Goal: Information Seeking & Learning: Learn about a topic

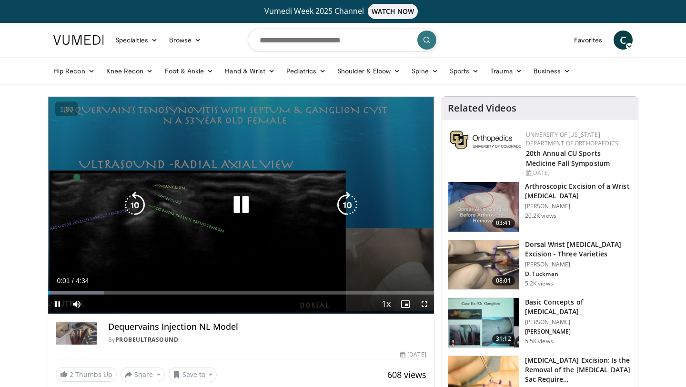
click at [236, 206] on icon "Video Player" at bounding box center [241, 205] width 27 height 27
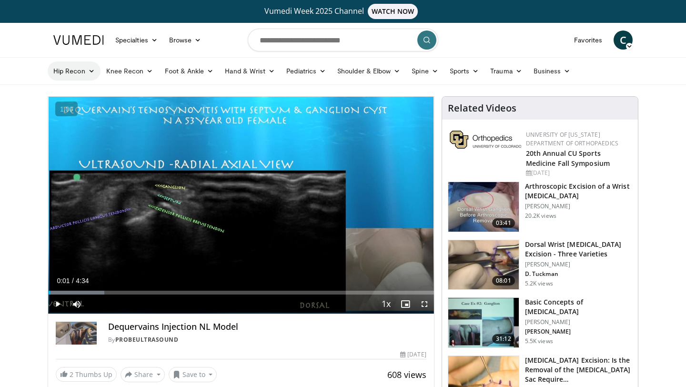
click at [91, 76] on link "Hip Recon" at bounding box center [74, 70] width 53 height 19
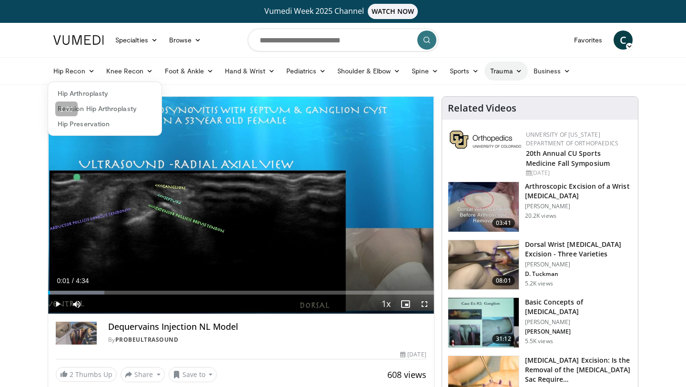
click at [516, 71] on icon at bounding box center [519, 71] width 7 height 7
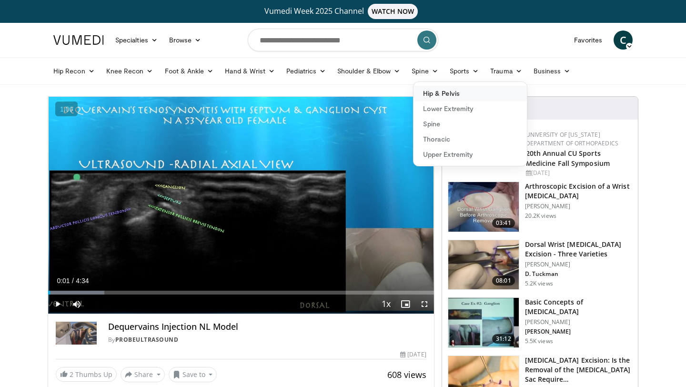
click at [449, 98] on link "Hip & Pelvis" at bounding box center [470, 93] width 113 height 15
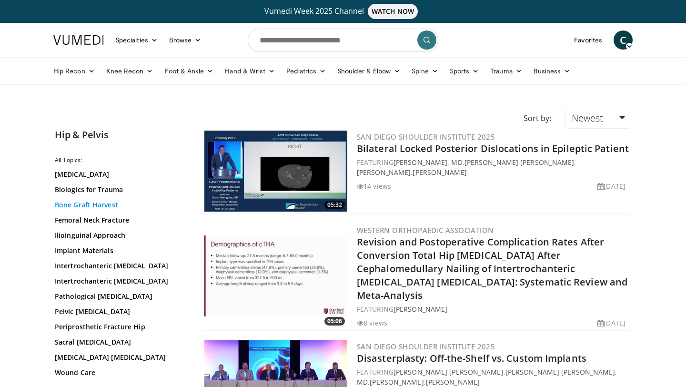
scroll to position [21, 0]
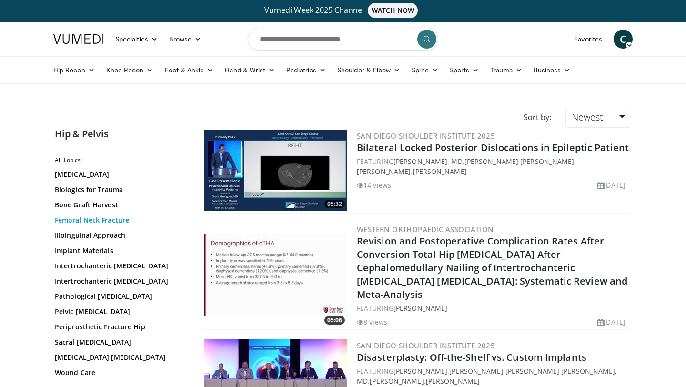
click at [101, 219] on link "Femoral Neck Fracture" at bounding box center [119, 220] width 129 height 10
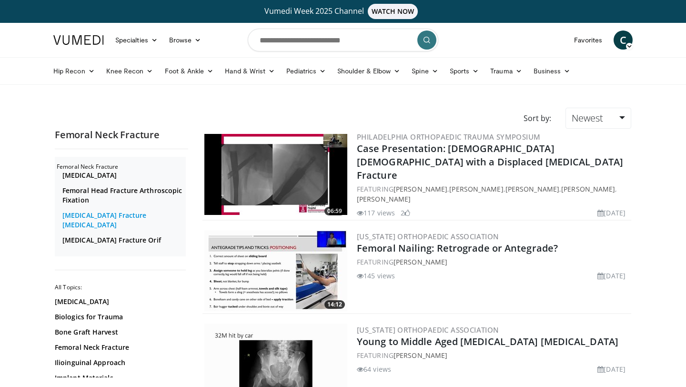
click at [82, 214] on link "Femoral Neck Fracture Arthroplasty" at bounding box center [122, 220] width 121 height 19
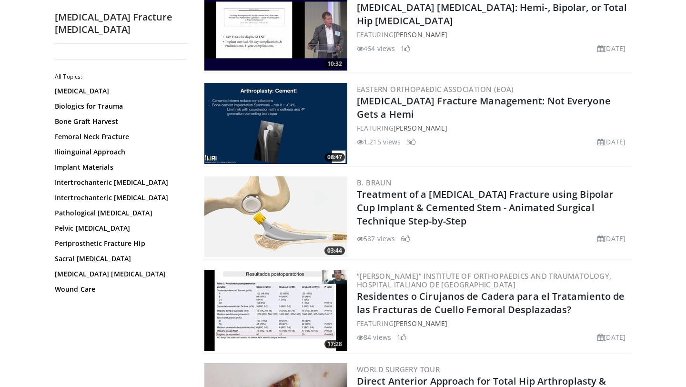
scroll to position [251, 0]
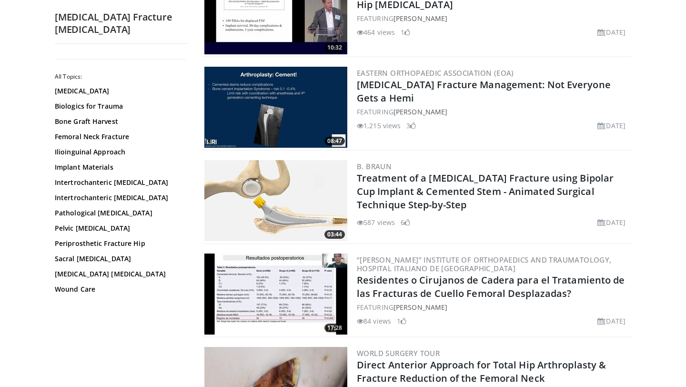
click at [287, 203] on img at bounding box center [276, 200] width 143 height 81
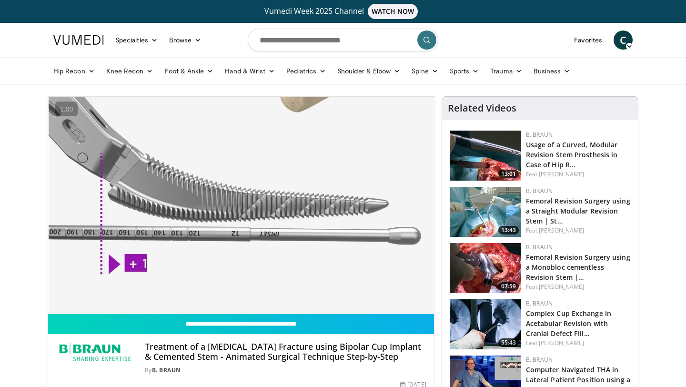
click at [425, 305] on video-js "**********" at bounding box center [241, 205] width 386 height 217
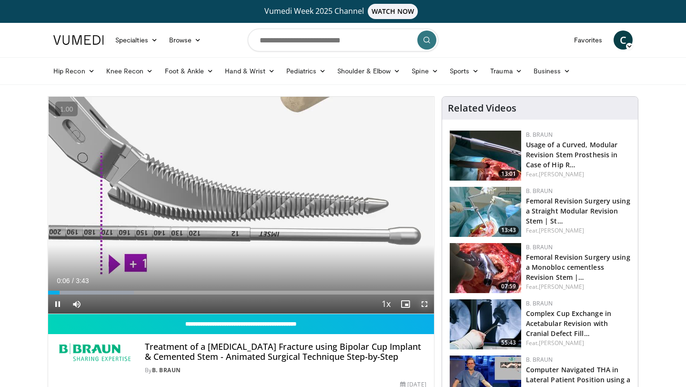
click at [426, 304] on span "Video Player" at bounding box center [424, 304] width 19 height 19
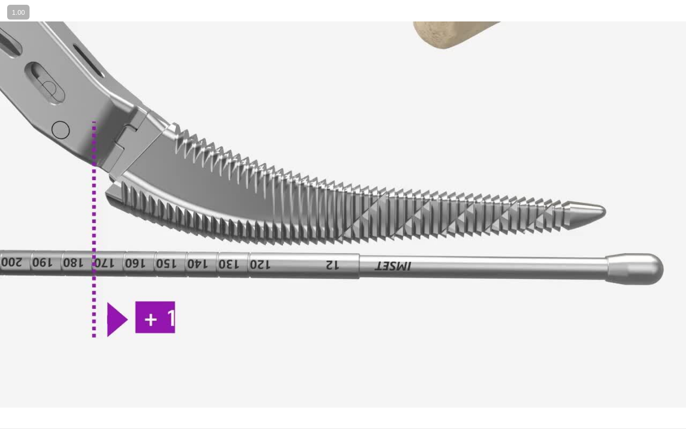
click at [604, 288] on div "10 seconds Tap to unmute" at bounding box center [343, 214] width 686 height 429
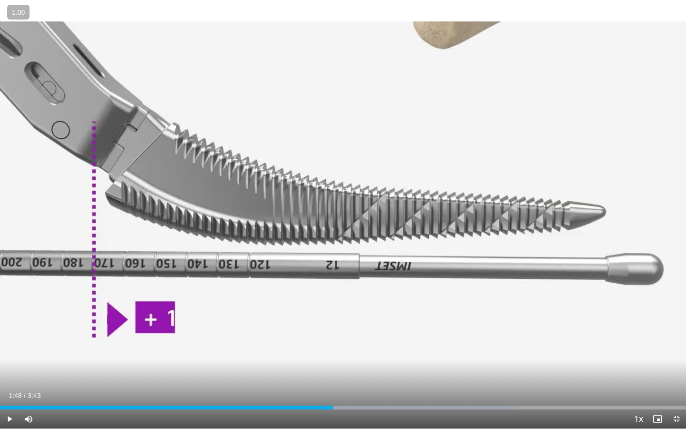
click at [604, 288] on div "10 seconds Tap to unmute" at bounding box center [343, 214] width 686 height 429
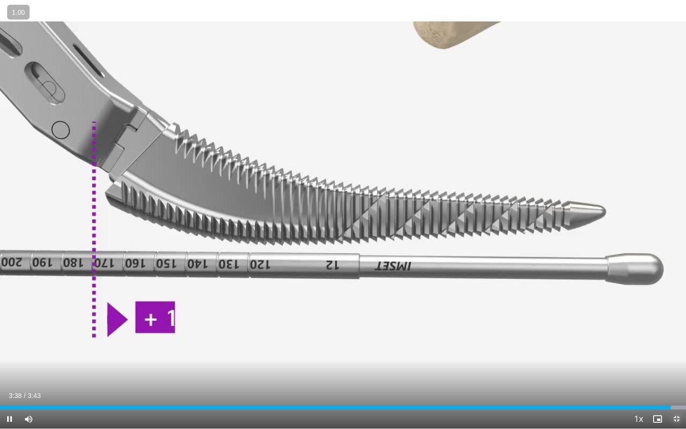
click at [677, 387] on span "Video Player" at bounding box center [676, 419] width 19 height 19
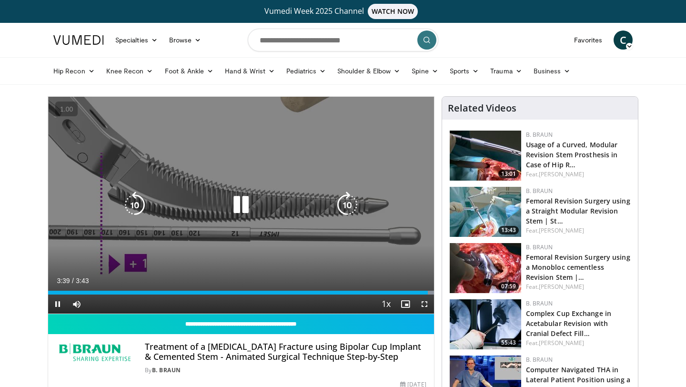
click at [241, 199] on icon "Video Player" at bounding box center [241, 205] width 27 height 27
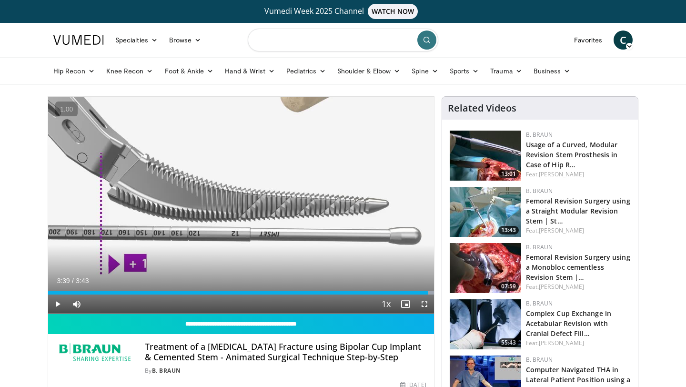
click at [266, 45] on input "Search topics, interventions" at bounding box center [343, 40] width 191 height 23
type input "**********"
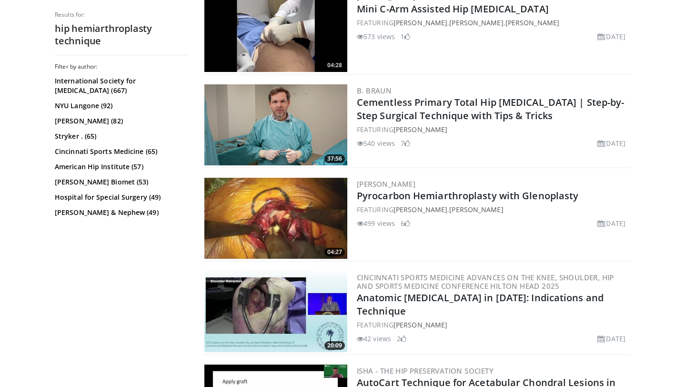
scroll to position [702, 0]
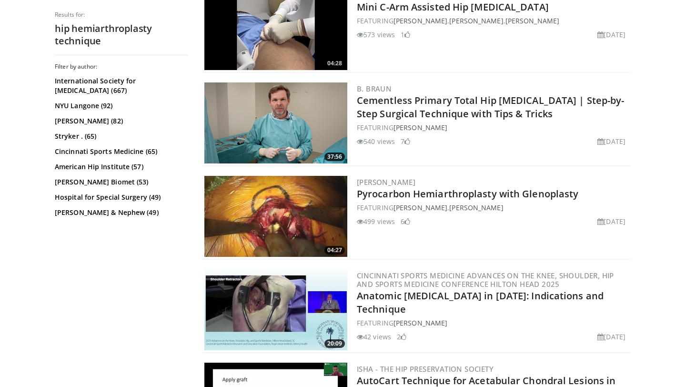
click at [287, 122] on img at bounding box center [276, 122] width 143 height 81
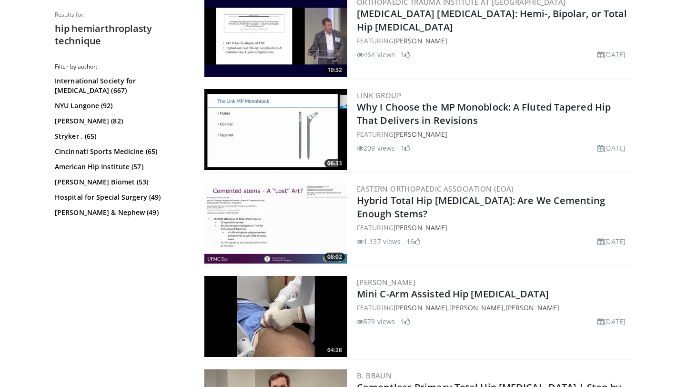
scroll to position [0, 0]
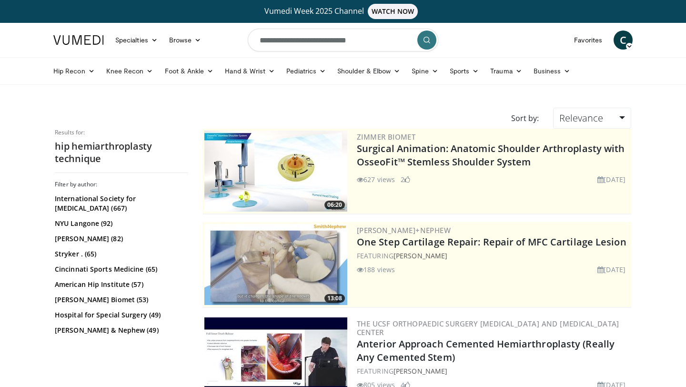
click at [383, 40] on input "**********" at bounding box center [343, 40] width 191 height 23
type input "**********"
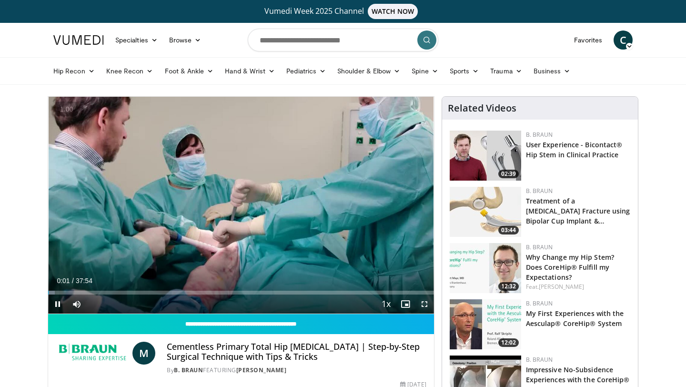
click at [424, 303] on span "Video Player" at bounding box center [424, 304] width 19 height 19
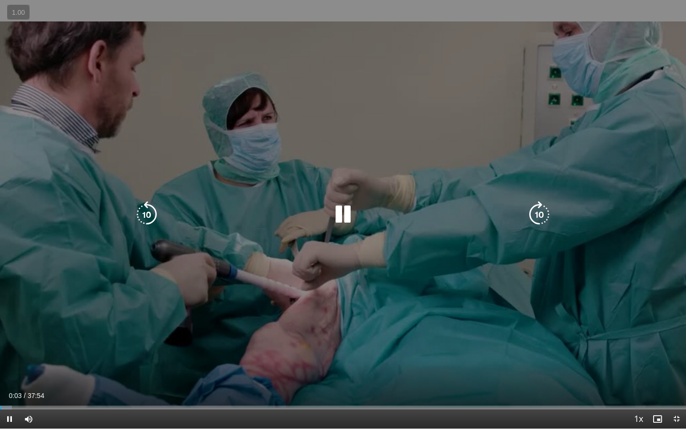
click at [348, 212] on icon "Video Player" at bounding box center [343, 214] width 27 height 27
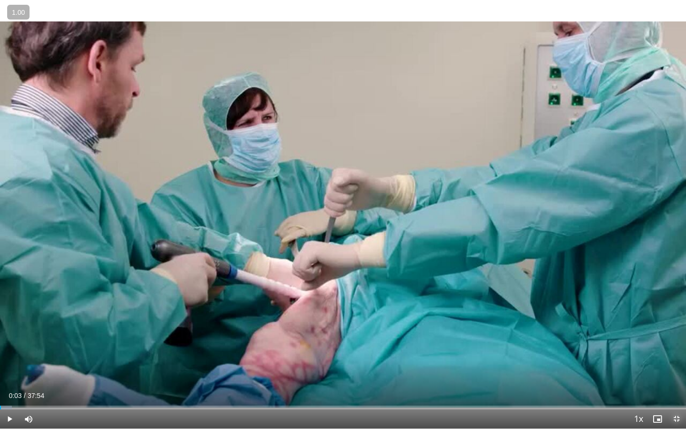
click at [673, 387] on span "Video Player" at bounding box center [676, 419] width 19 height 19
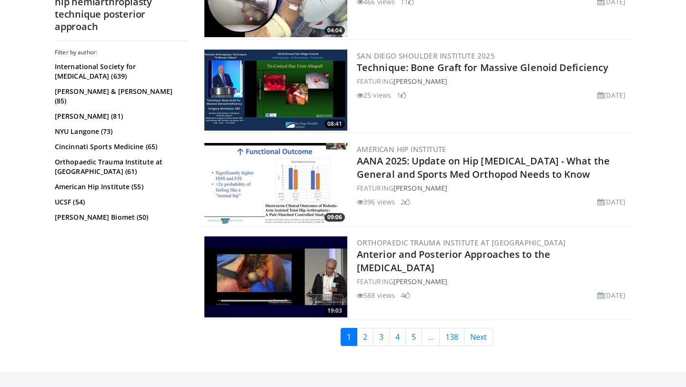
scroll to position [2233, 0]
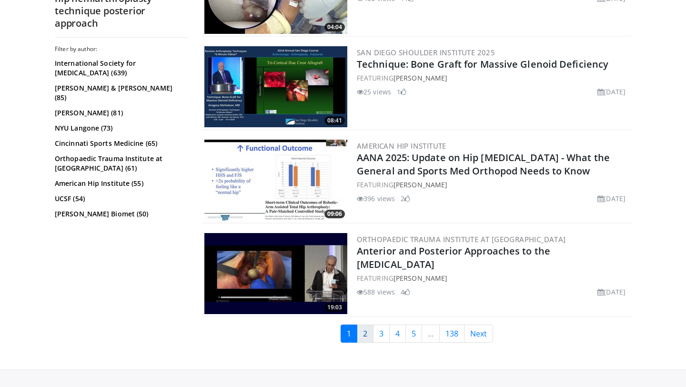
click at [370, 334] on link "2" at bounding box center [365, 334] width 17 height 18
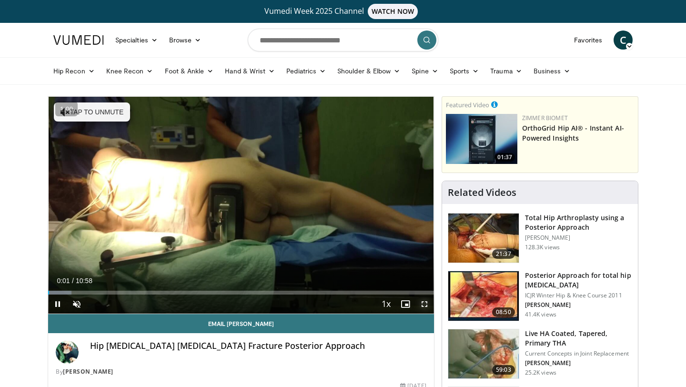
click at [426, 305] on span "Video Player" at bounding box center [424, 304] width 19 height 19
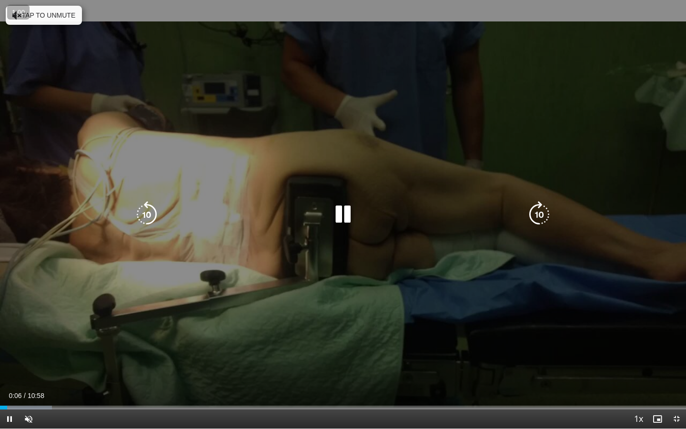
click at [58, 92] on div "10 seconds Tap to unmute" at bounding box center [343, 214] width 686 height 429
click at [48, 12] on button "Tap to unmute" at bounding box center [44, 15] width 76 height 19
click at [344, 212] on icon "Video Player" at bounding box center [343, 214] width 27 height 27
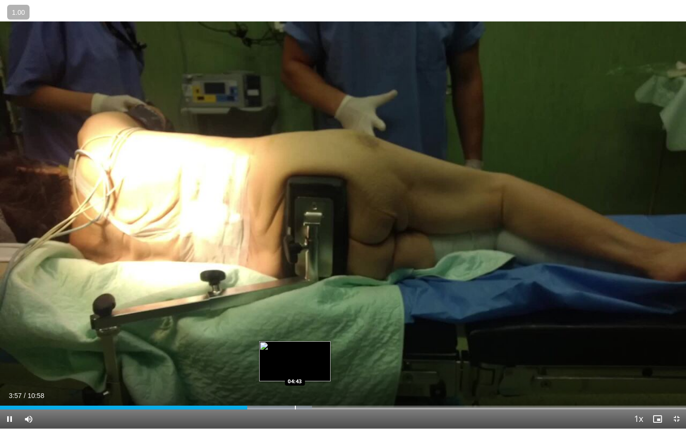
click at [295, 387] on div "Progress Bar" at bounding box center [295, 408] width 1 height 4
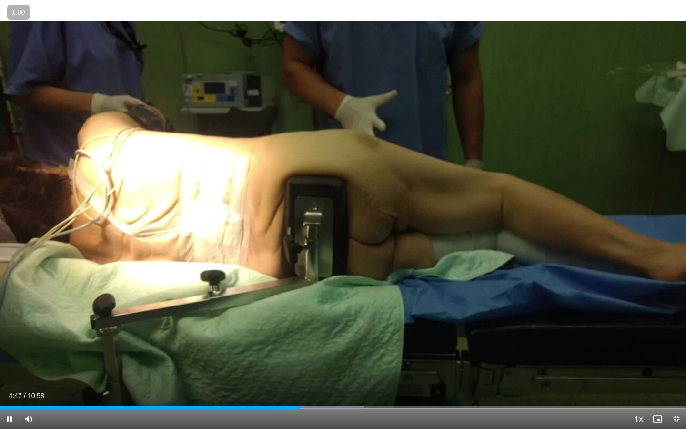
click at [338, 387] on div "Current Time 4:47 / Duration 10:58 Pause Skip Backward Skip Forward Mute Loaded…" at bounding box center [343, 419] width 686 height 19
click at [341, 387] on div "Current Time 4:48 / Duration 10:58 Pause Skip Backward Skip Forward Mute Loaded…" at bounding box center [343, 419] width 686 height 19
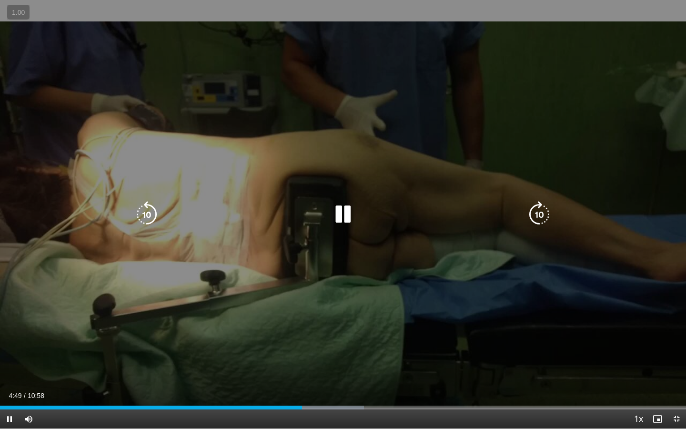
click at [333, 195] on div "10 seconds Tap to unmute" at bounding box center [343, 214] width 686 height 429
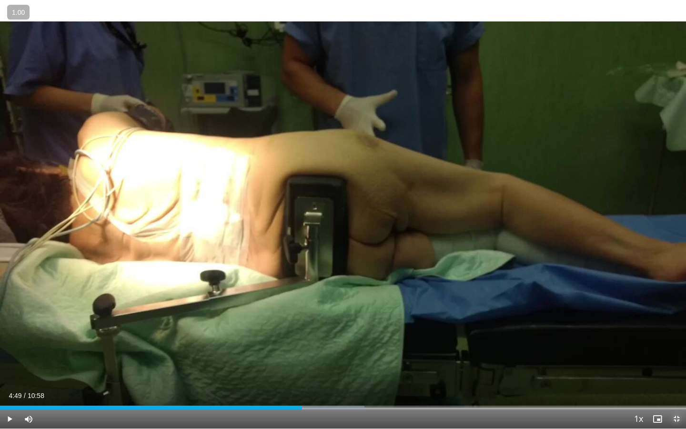
click at [676, 387] on span "Video Player" at bounding box center [676, 419] width 19 height 19
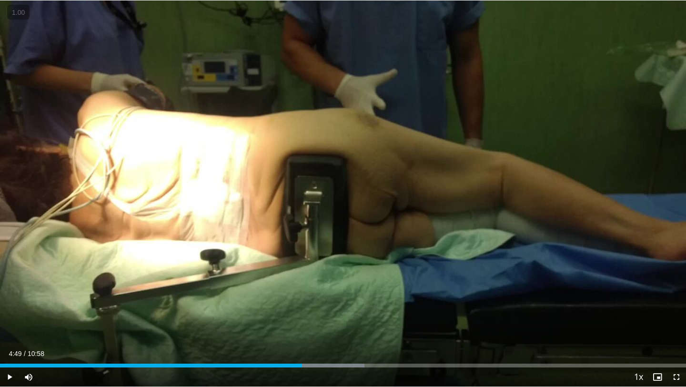
scroll to position [52, 0]
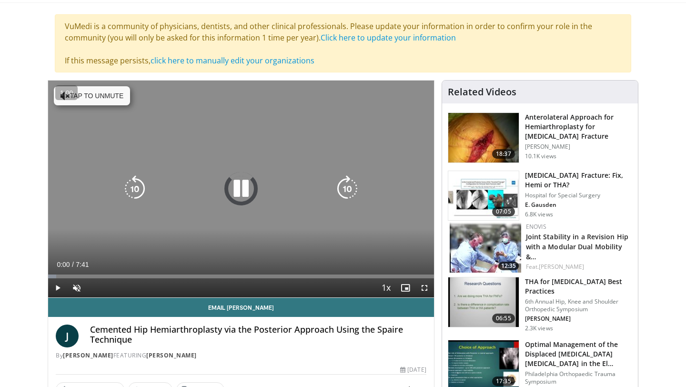
scroll to position [83, 0]
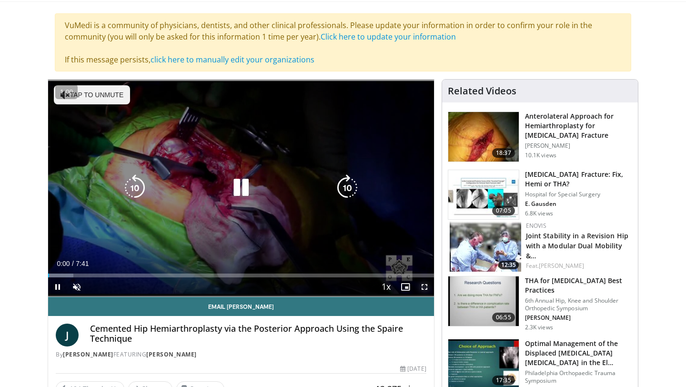
click at [428, 286] on span "Video Player" at bounding box center [424, 286] width 19 height 19
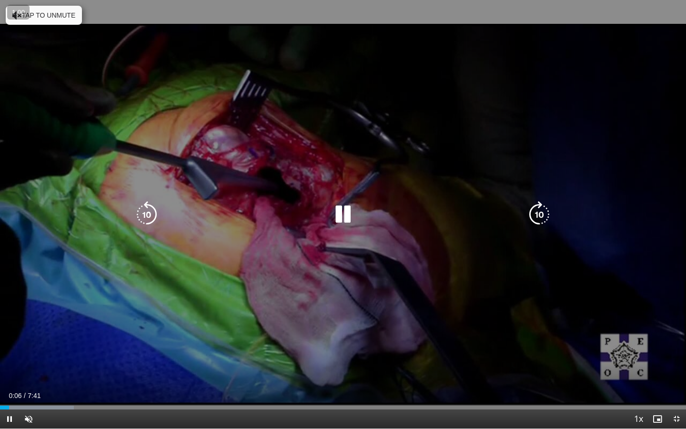
click at [350, 214] on icon "Video Player" at bounding box center [343, 214] width 27 height 27
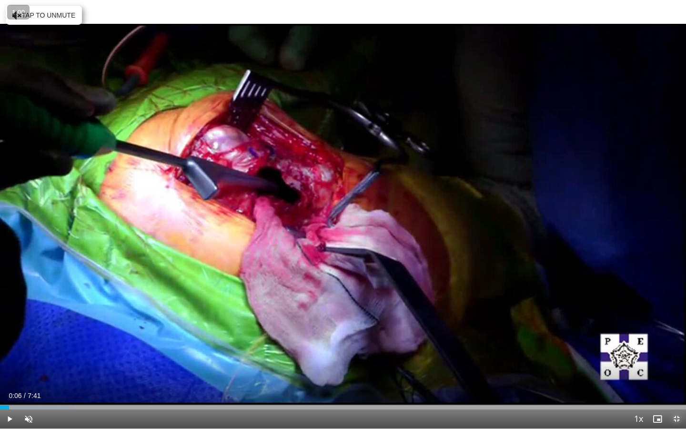
click at [677, 387] on span "Video Player" at bounding box center [676, 419] width 19 height 19
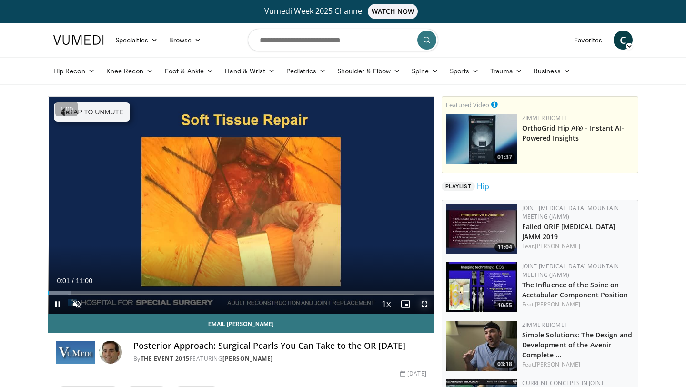
click at [425, 301] on span "Video Player" at bounding box center [424, 304] width 19 height 19
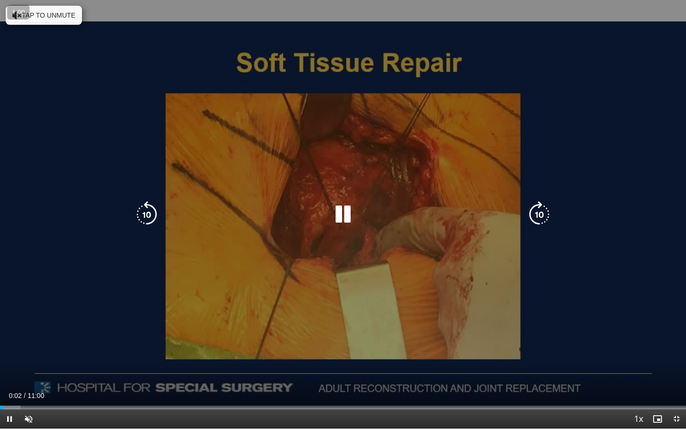
click at [40, 18] on button "Tap to unmute" at bounding box center [44, 15] width 76 height 19
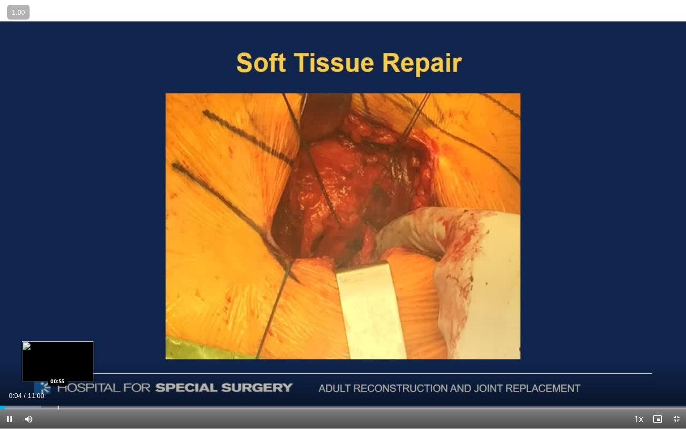
click at [58, 387] on div "Progress Bar" at bounding box center [58, 408] width 1 height 4
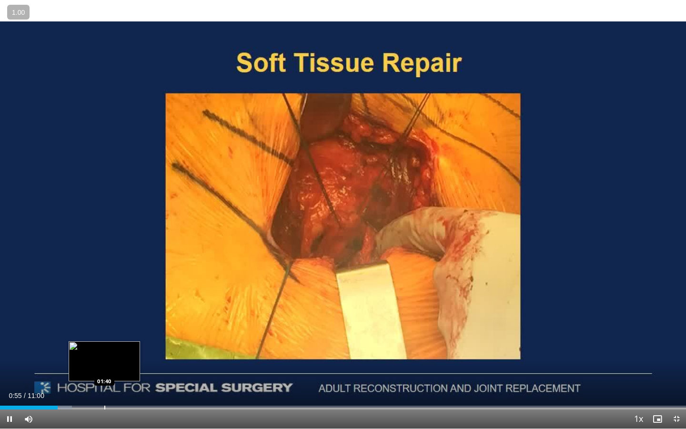
click at [105, 387] on div "Progress Bar" at bounding box center [104, 408] width 1 height 4
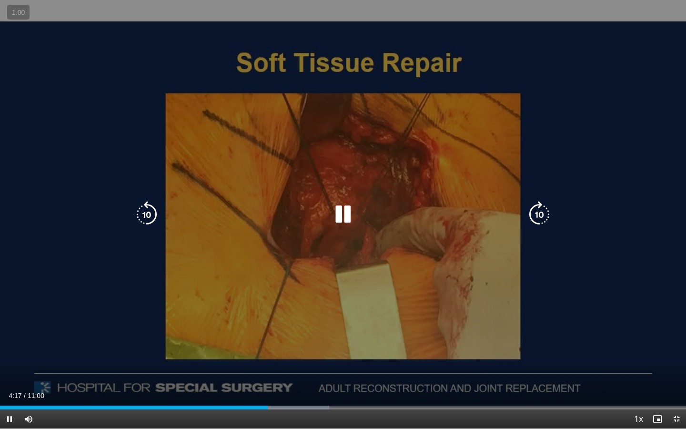
click at [358, 193] on div "10 seconds Tap to unmute" at bounding box center [343, 214] width 686 height 429
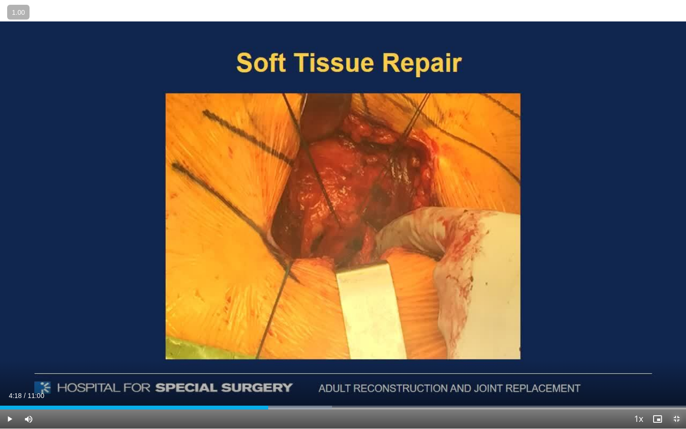
click at [683, 387] on span "Video Player" at bounding box center [676, 419] width 19 height 19
